Goal: Transaction & Acquisition: Purchase product/service

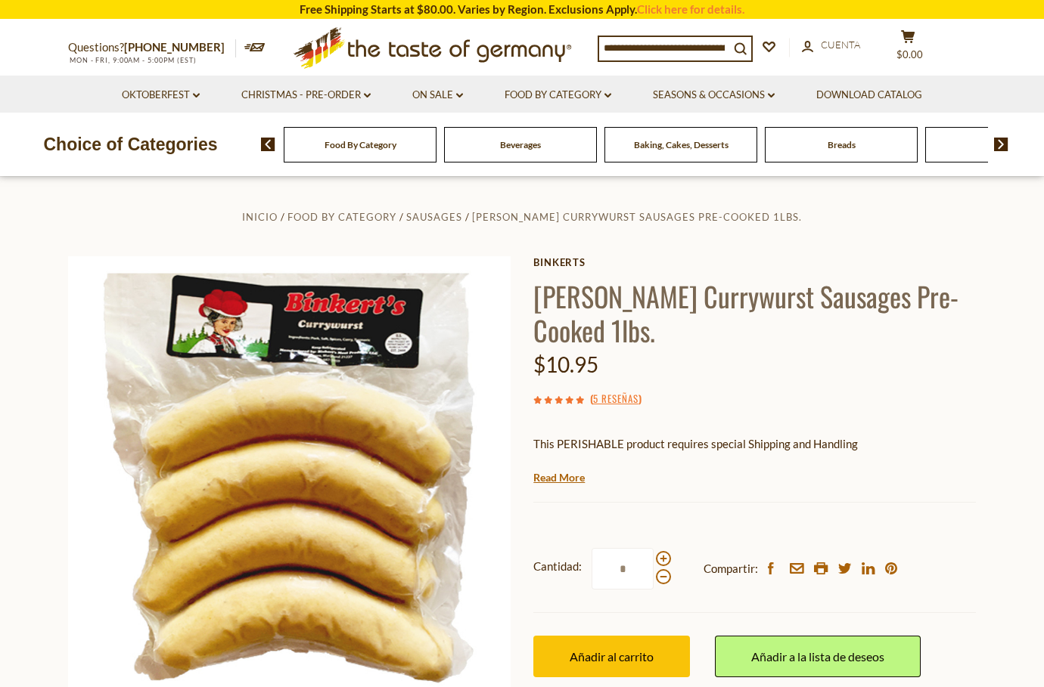
click at [497, 6] on section "Free Shipping Starts at $80.00. Varies by Region. Exclusions Apply. Click here …" at bounding box center [522, 9] width 1044 height 19
click at [711, 48] on input at bounding box center [664, 47] width 130 height 21
type input "*****"
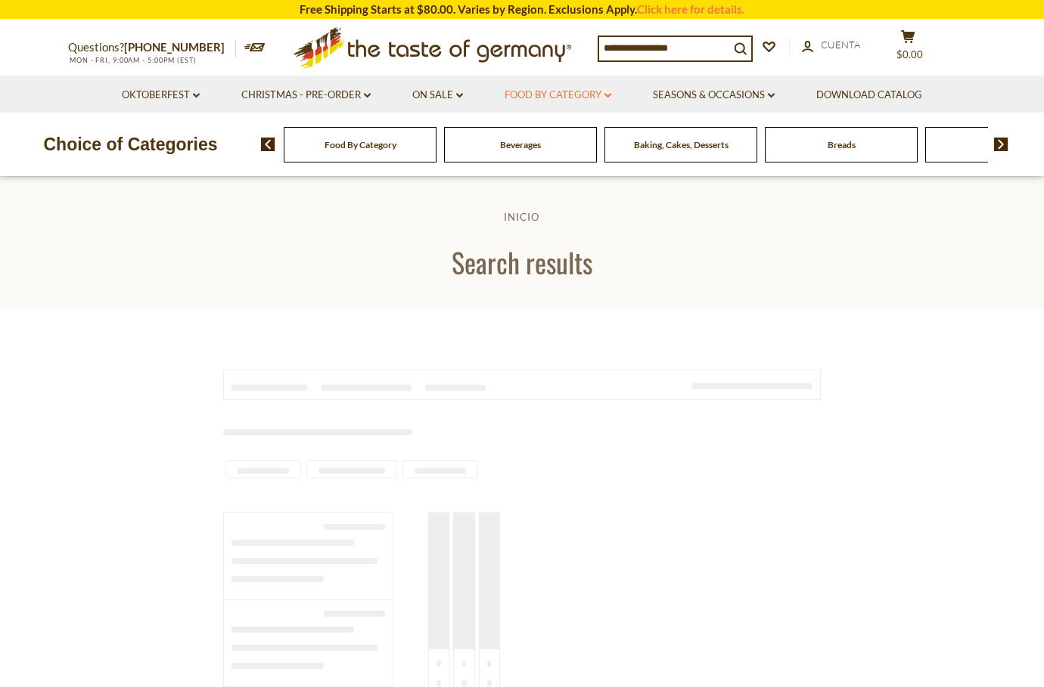
type input "*****"
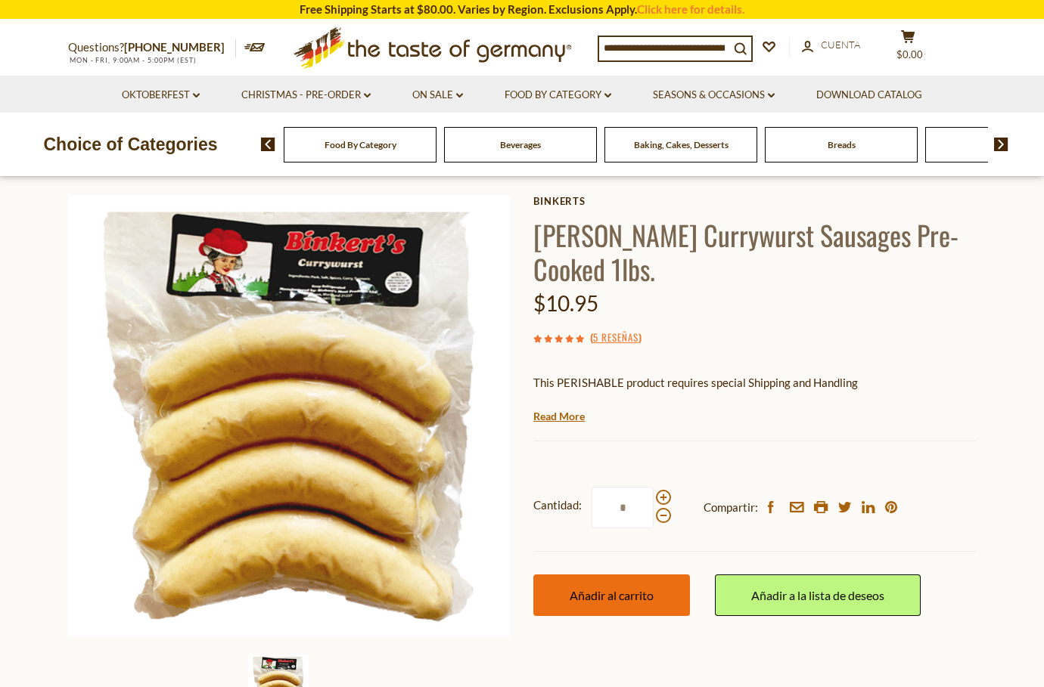
scroll to position [61, 0]
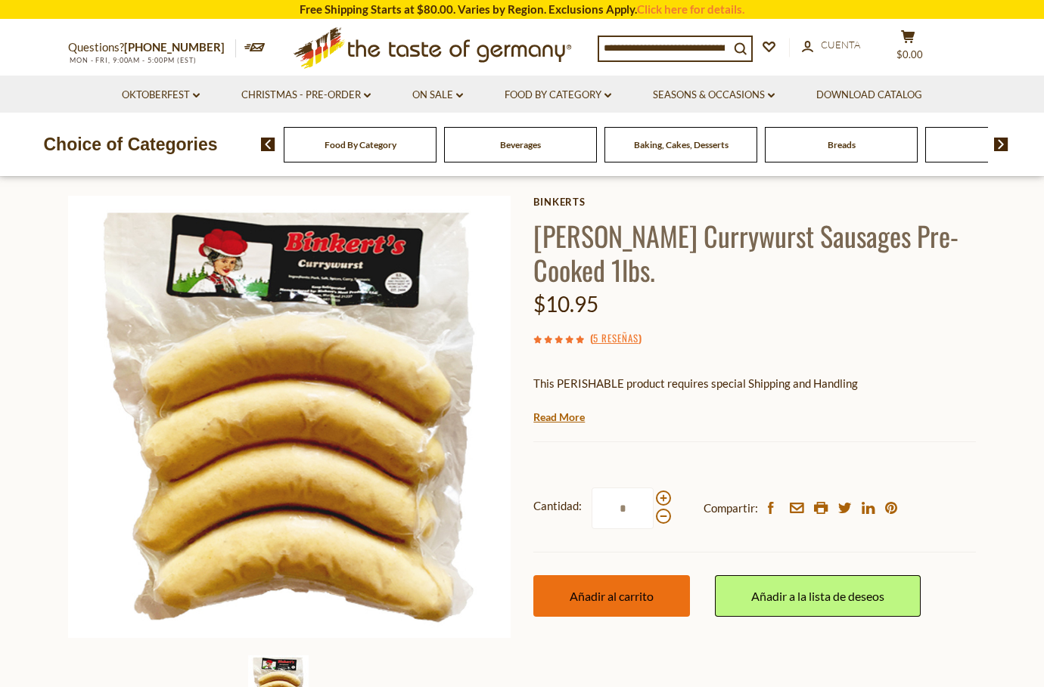
click at [602, 601] on span "Añadir al carrito" at bounding box center [611, 596] width 84 height 14
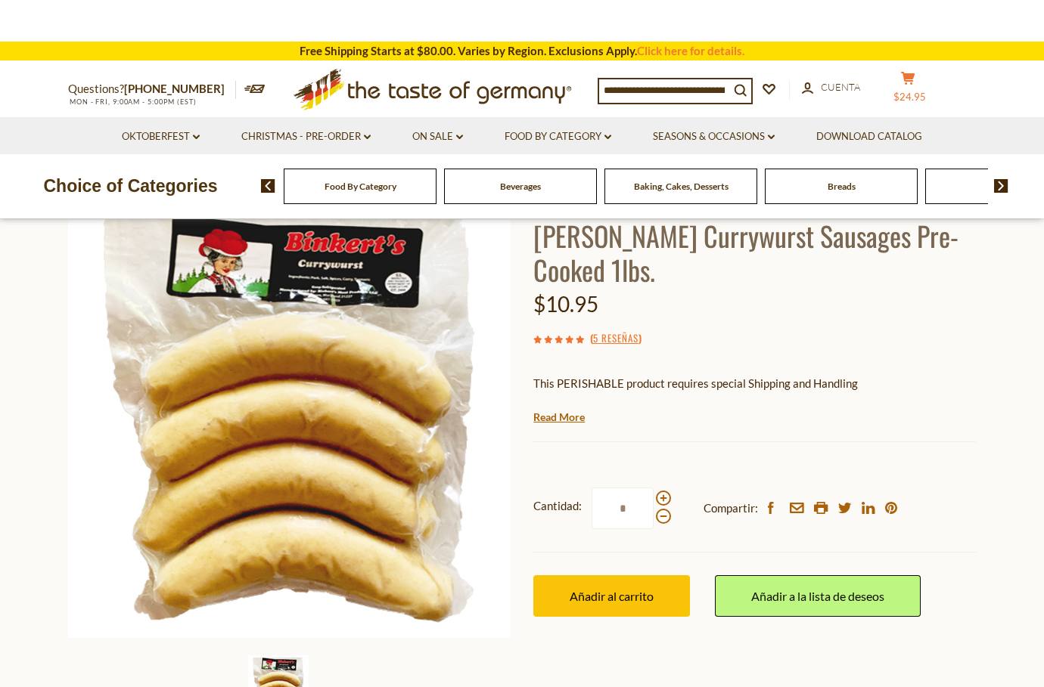
click at [911, 89] on button "cart $24.95" at bounding box center [907, 90] width 45 height 38
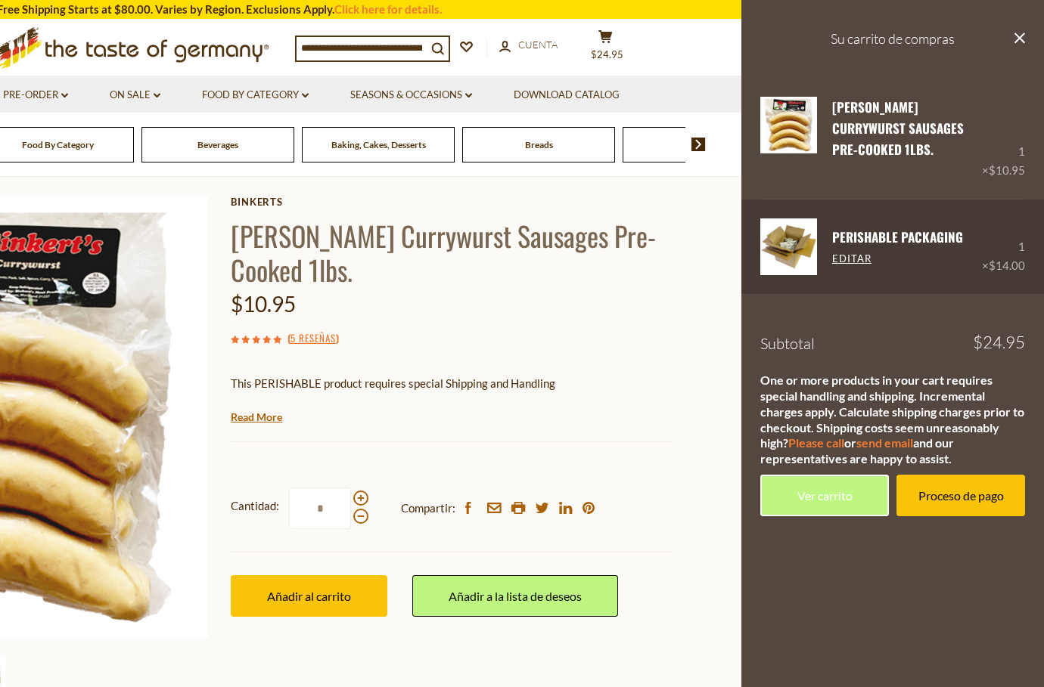
click at [1017, 226] on div "1 × $14.00" at bounding box center [1003, 247] width 43 height 57
click at [857, 253] on link "Editar" at bounding box center [851, 260] width 39 height 14
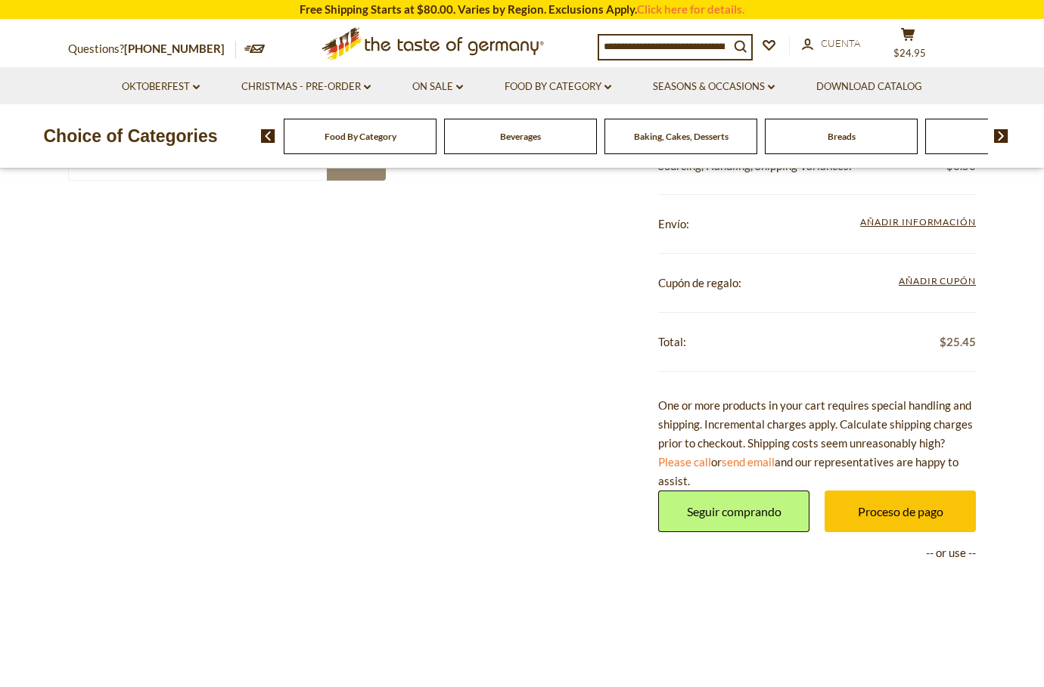
scroll to position [541, 0]
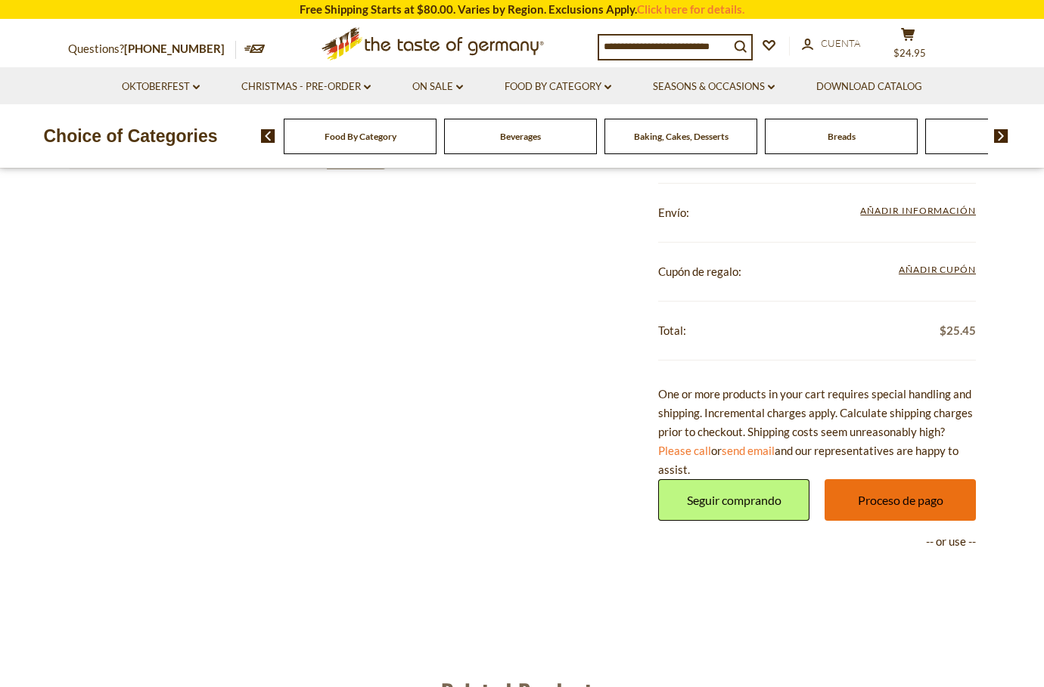
click at [894, 496] on link "Proceso de pago" at bounding box center [899, 500] width 151 height 42
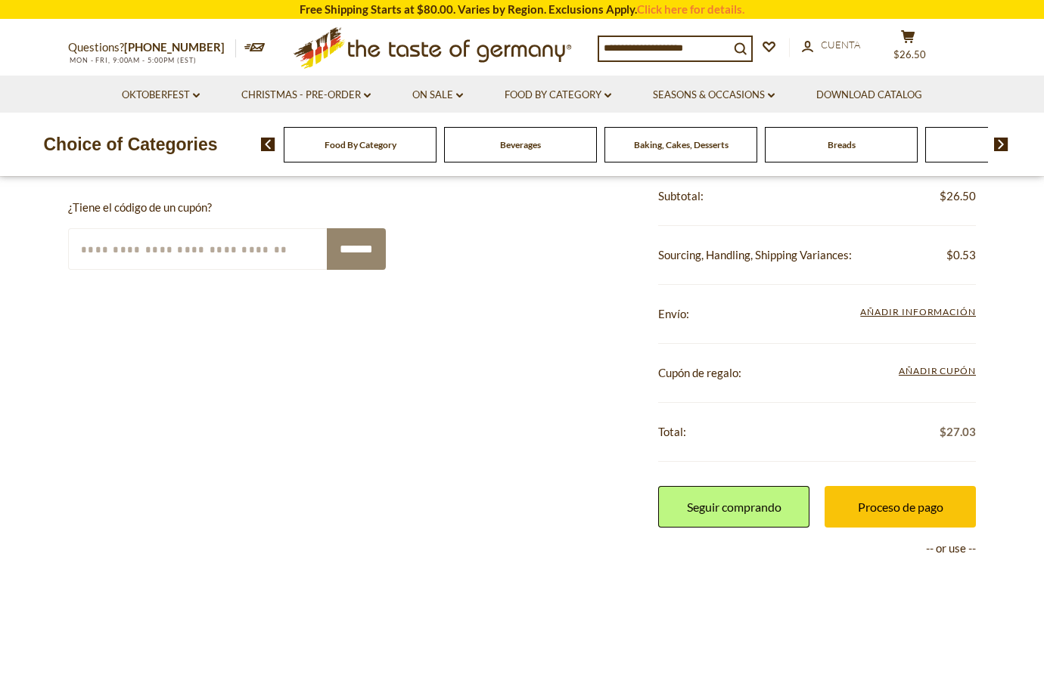
scroll to position [541, 0]
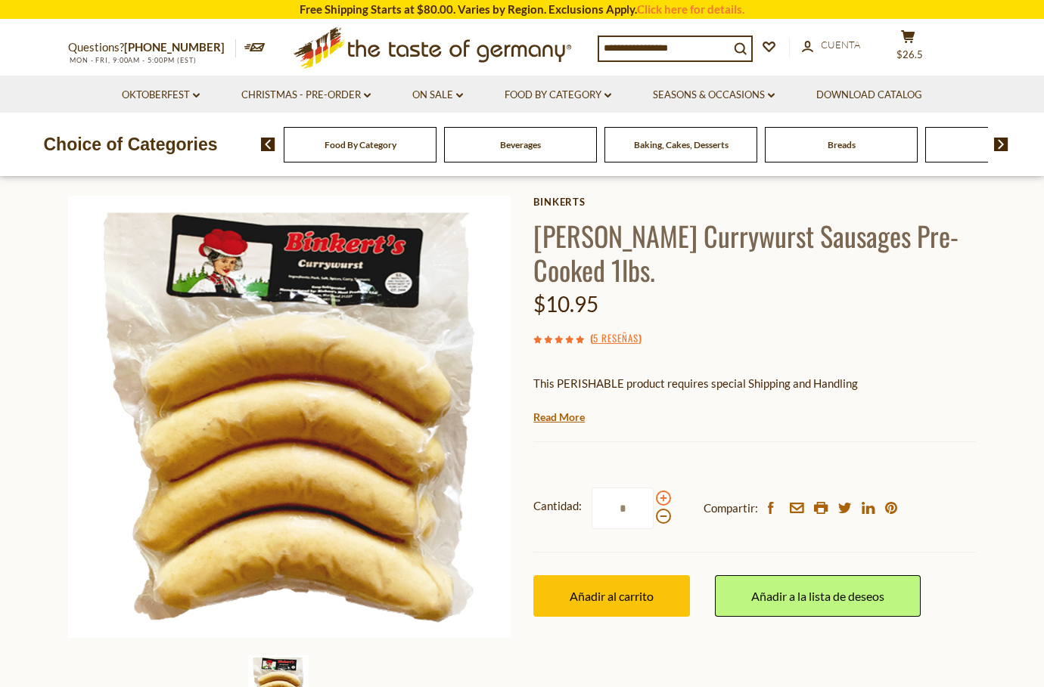
click at [666, 494] on span at bounding box center [663, 498] width 15 height 15
click at [653, 494] on input "*" at bounding box center [622, 509] width 62 height 42
click at [666, 494] on span at bounding box center [663, 498] width 15 height 15
click at [653, 494] on input "*" at bounding box center [622, 509] width 62 height 42
click at [664, 503] on span at bounding box center [663, 498] width 15 height 15
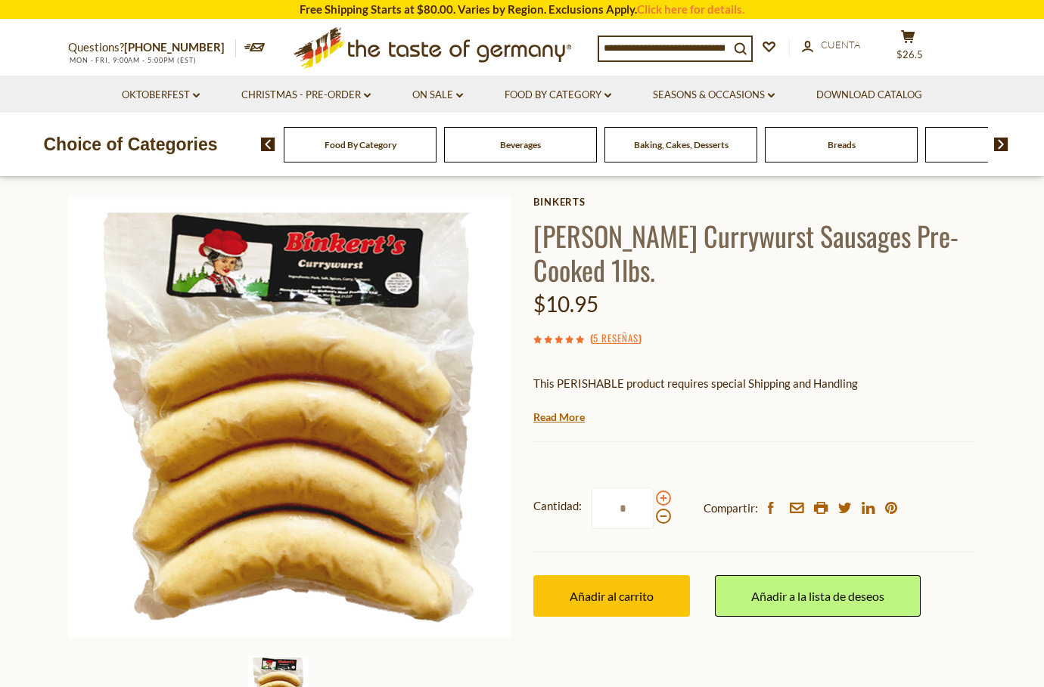
click at [653, 503] on input "*" at bounding box center [622, 509] width 62 height 42
click at [664, 503] on span at bounding box center [663, 498] width 15 height 15
click at [653, 503] on input "*" at bounding box center [622, 509] width 62 height 42
click at [664, 503] on span at bounding box center [663, 498] width 15 height 15
click at [653, 503] on input "*" at bounding box center [622, 509] width 62 height 42
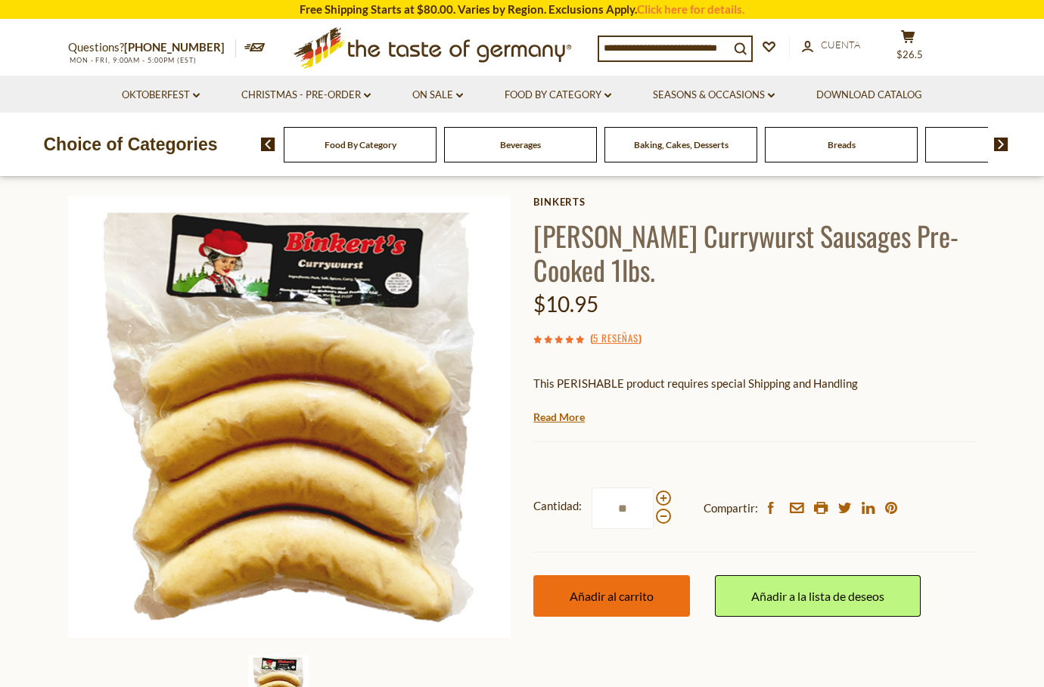
click at [635, 591] on span "Añadir al carrito" at bounding box center [611, 596] width 84 height 14
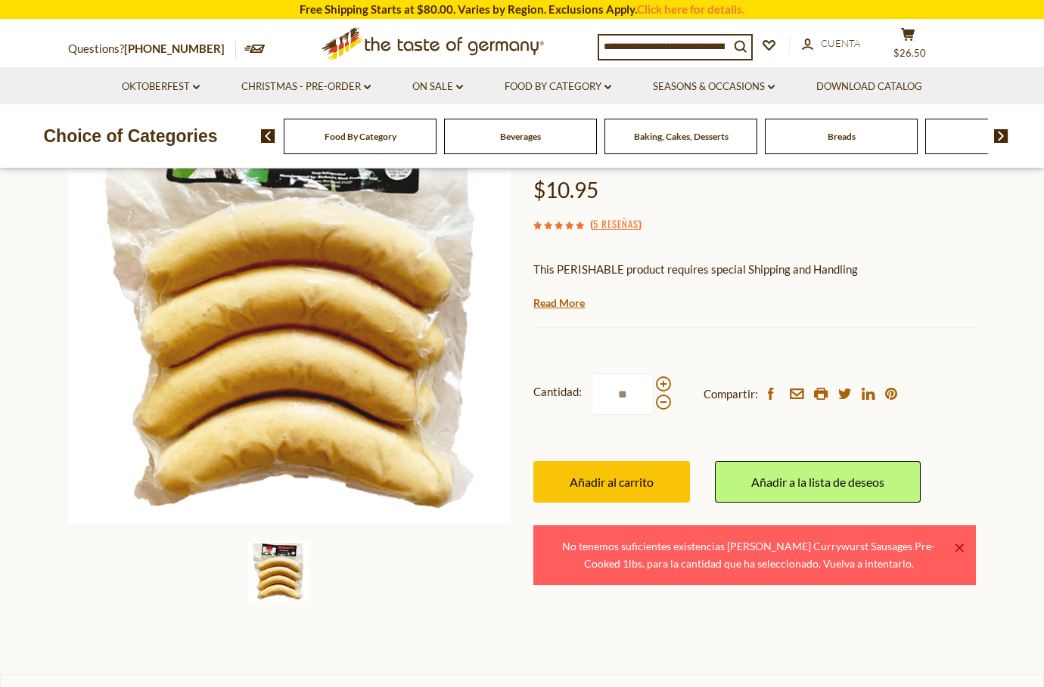
scroll to position [180, 0]
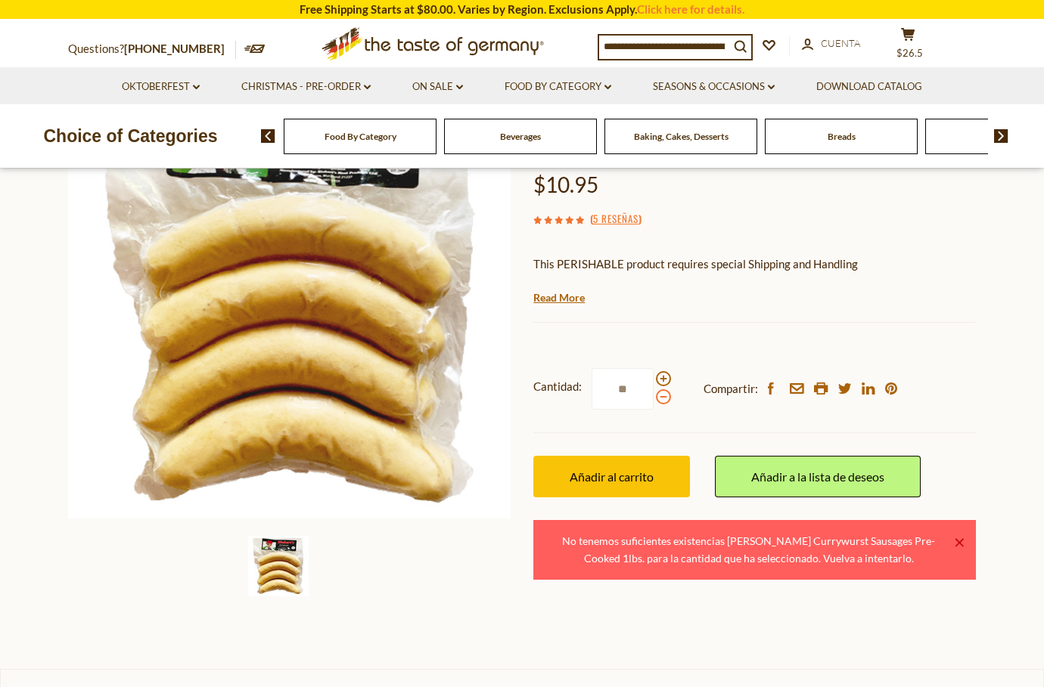
click at [661, 399] on span at bounding box center [663, 396] width 15 height 15
click at [653, 399] on input "**" at bounding box center [622, 389] width 62 height 42
click at [624, 483] on span "Añadir al carrito" at bounding box center [611, 477] width 84 height 14
click at [662, 401] on span at bounding box center [663, 396] width 15 height 15
click at [653, 401] on input "*" at bounding box center [622, 389] width 62 height 42
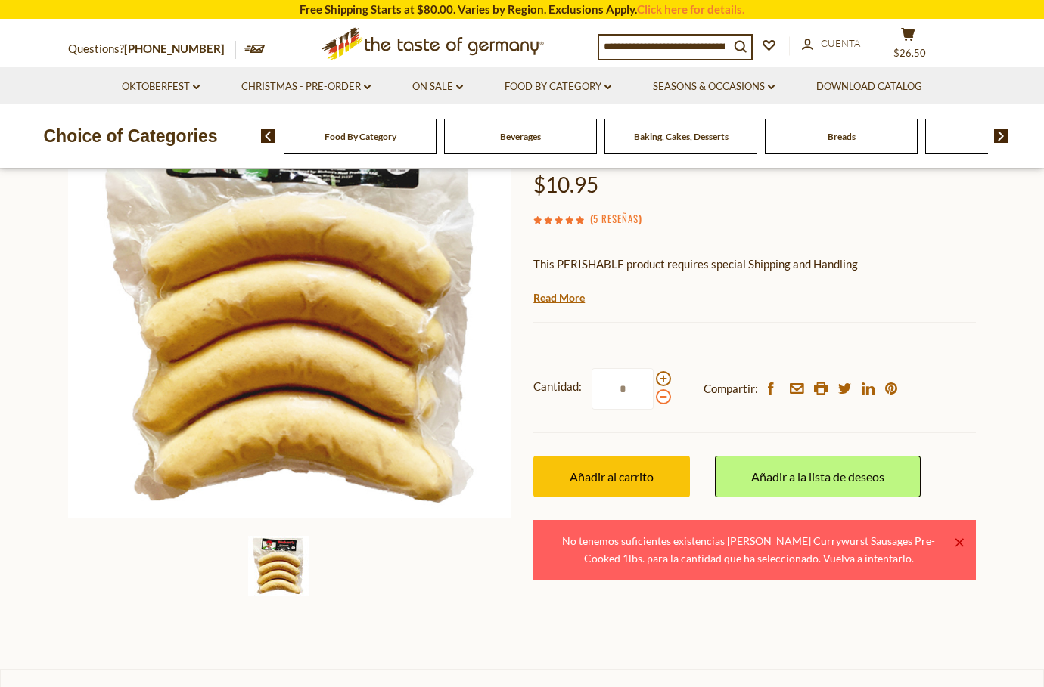
type input "*"
click at [627, 452] on div "Cantidad: * Compartir: facebook email printer twitter linkedin pinterest Añadir…" at bounding box center [754, 433] width 442 height 175
click at [627, 468] on button "Añadir al carrito" at bounding box center [611, 477] width 157 height 42
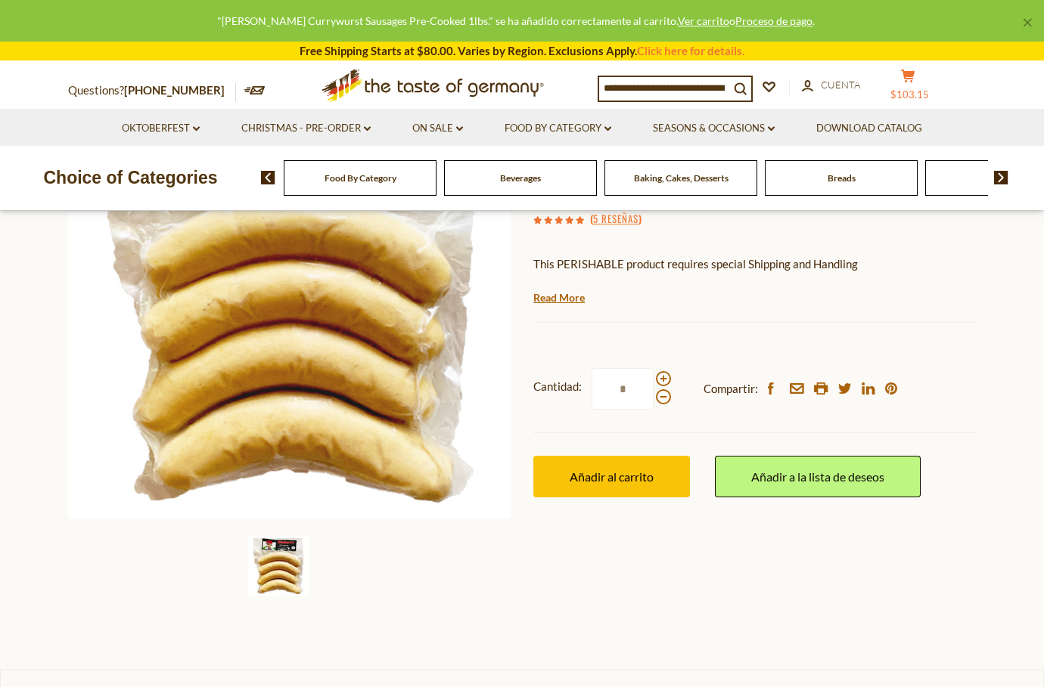
click at [917, 83] on button "cart $103.15" at bounding box center [907, 88] width 45 height 38
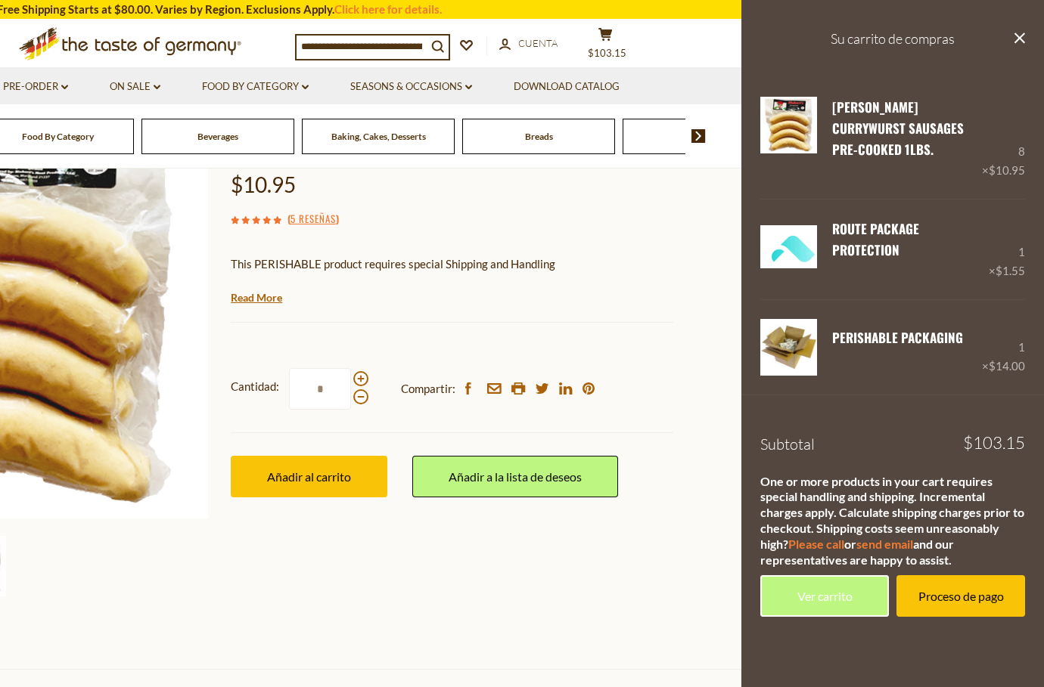
click at [1015, 45] on button "close" at bounding box center [1018, 39] width 11 height 19
